Goal: Browse casually: Explore the website without a specific task or goal

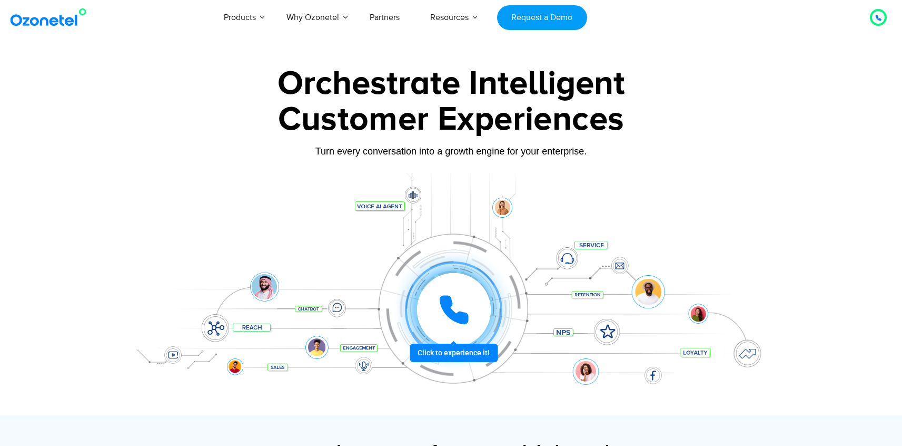
click at [239, 144] on div "Customer Experiences" at bounding box center [451, 119] width 658 height 51
click at [478, 350] on div at bounding box center [454, 310] width 80 height 80
click at [448, 312] on icon at bounding box center [454, 309] width 26 height 26
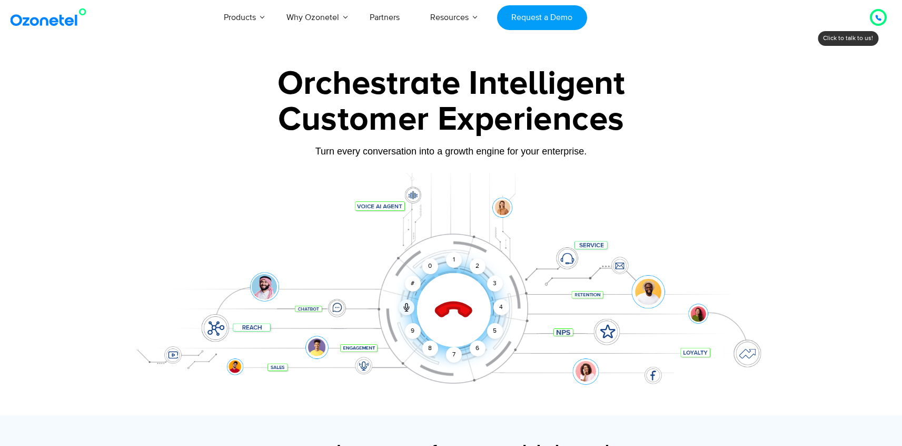
scroll to position [15, 0]
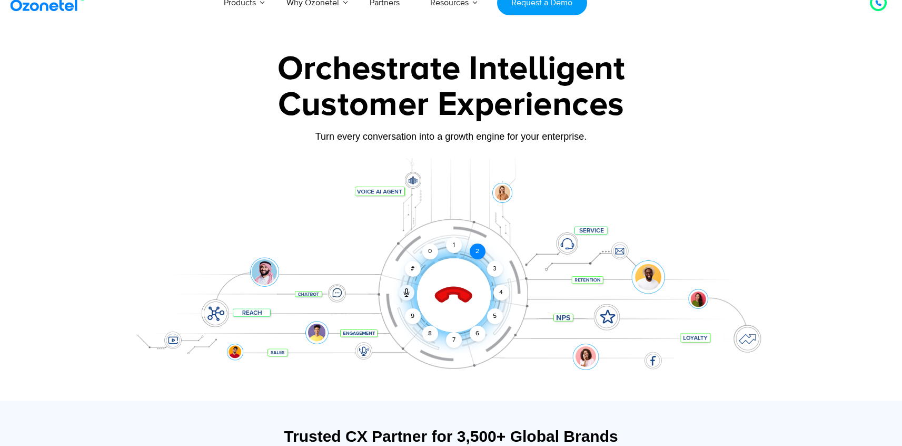
click at [478, 250] on div "2" at bounding box center [478, 251] width 16 height 16
click at [450, 248] on div "1" at bounding box center [454, 245] width 16 height 16
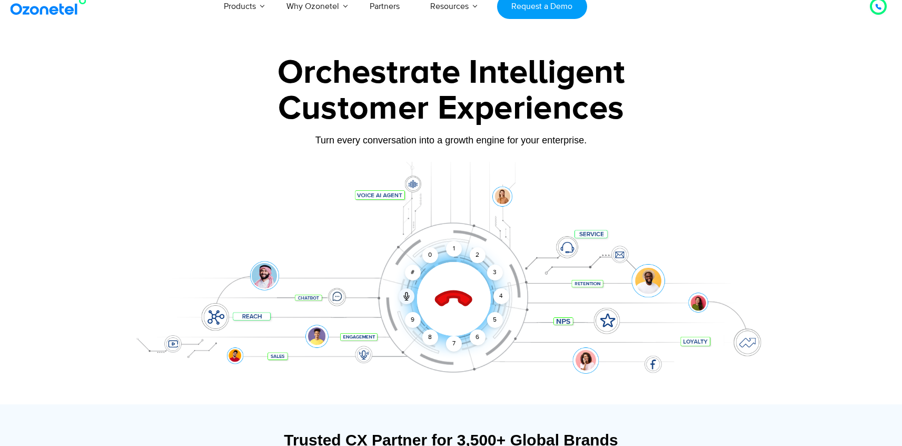
scroll to position [0, 0]
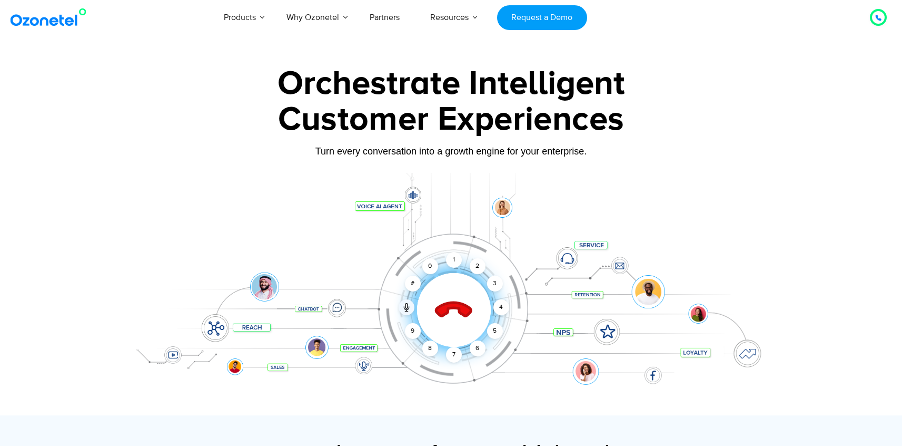
click at [873, 17] on div at bounding box center [878, 17] width 13 height 13
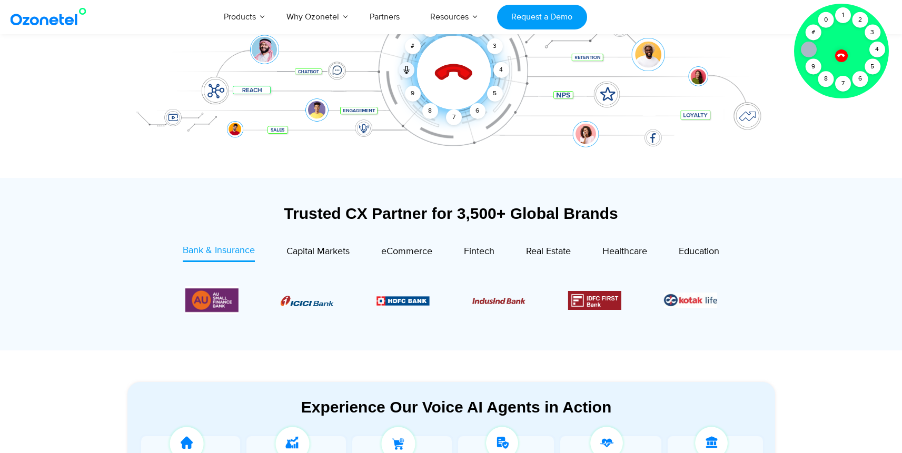
scroll to position [305, 0]
